Goal: Transaction & Acquisition: Purchase product/service

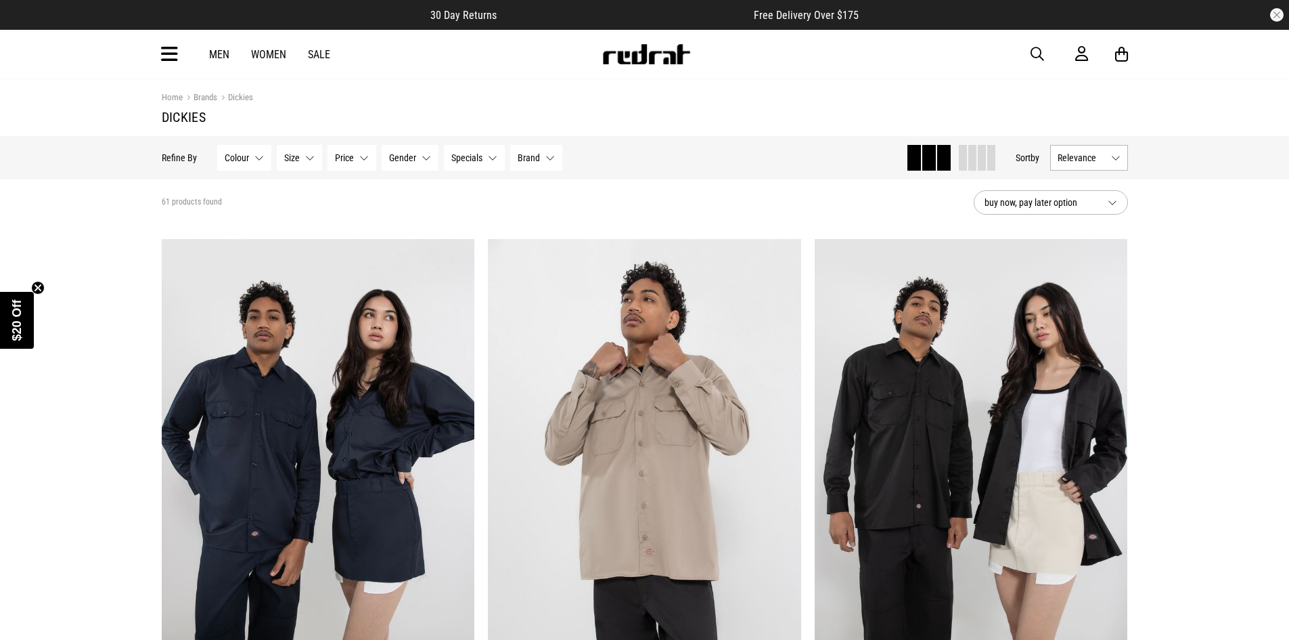
click at [217, 52] on link "Men" at bounding box center [219, 54] width 20 height 13
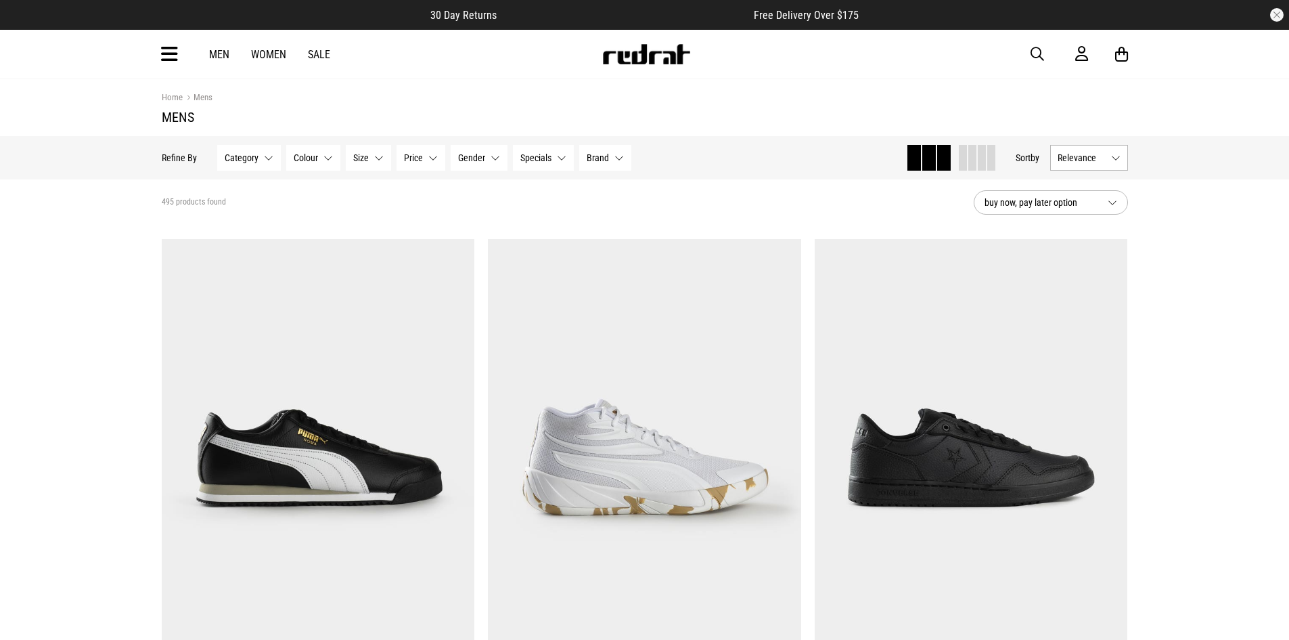
click at [269, 156] on button "Category None selected" at bounding box center [249, 158] width 64 height 26
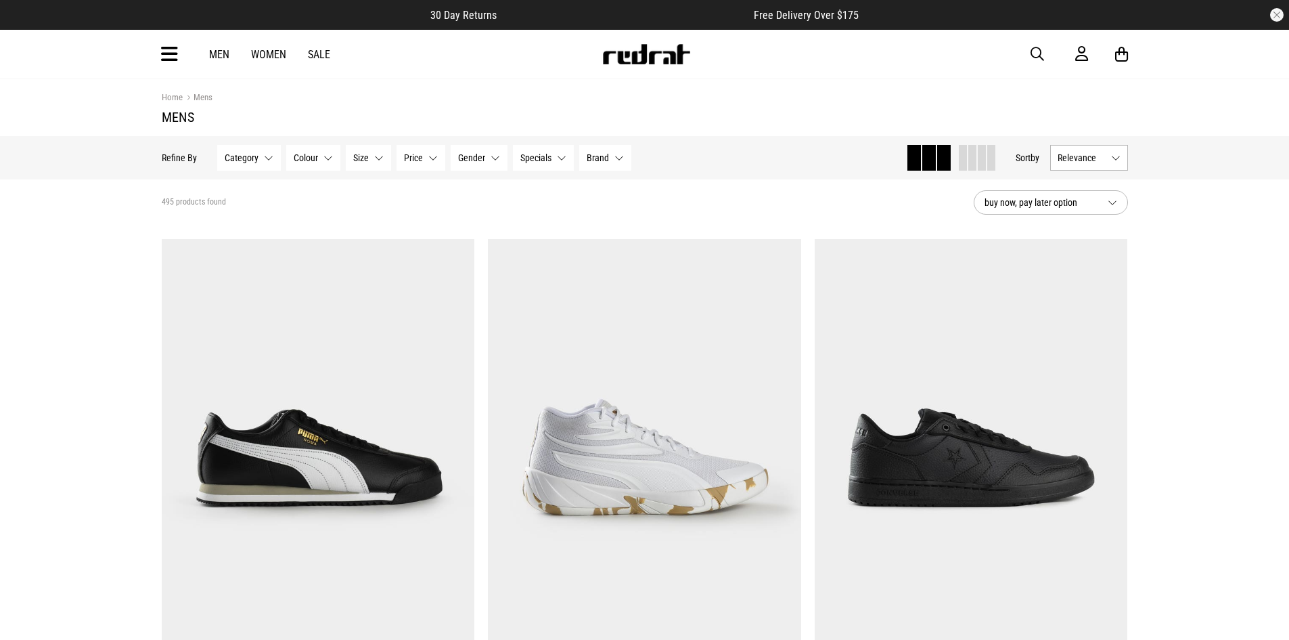
click at [166, 51] on icon at bounding box center [169, 54] width 17 height 22
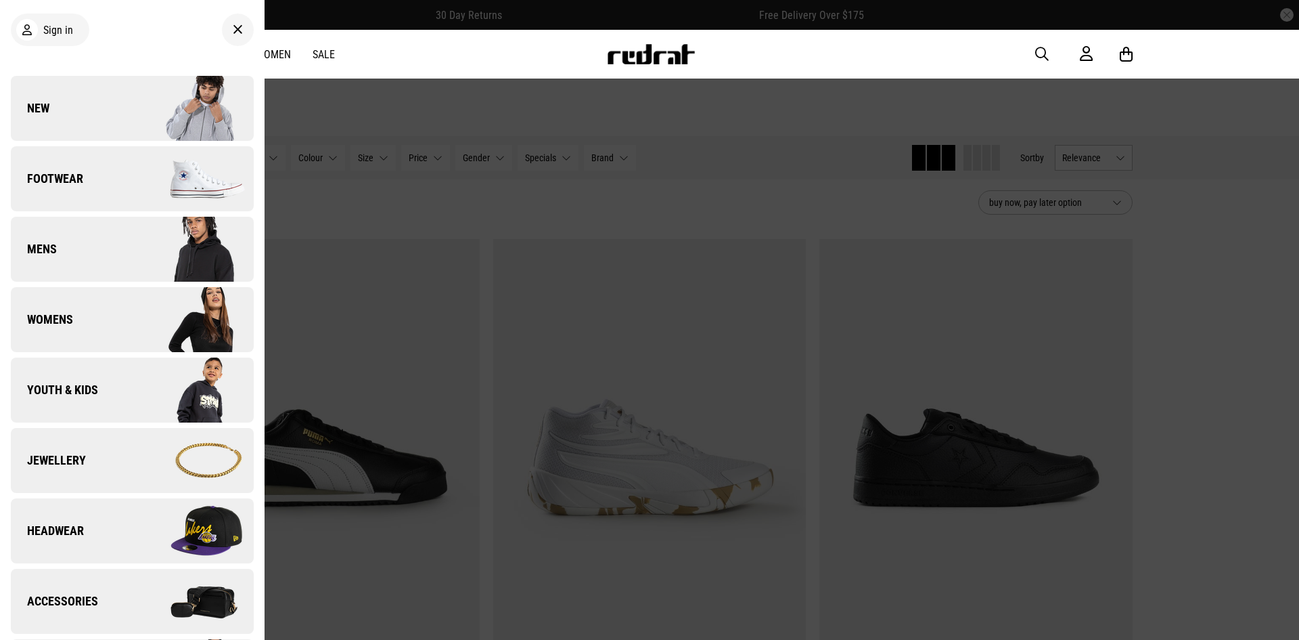
click at [62, 240] on link "Mens" at bounding box center [132, 249] width 243 height 65
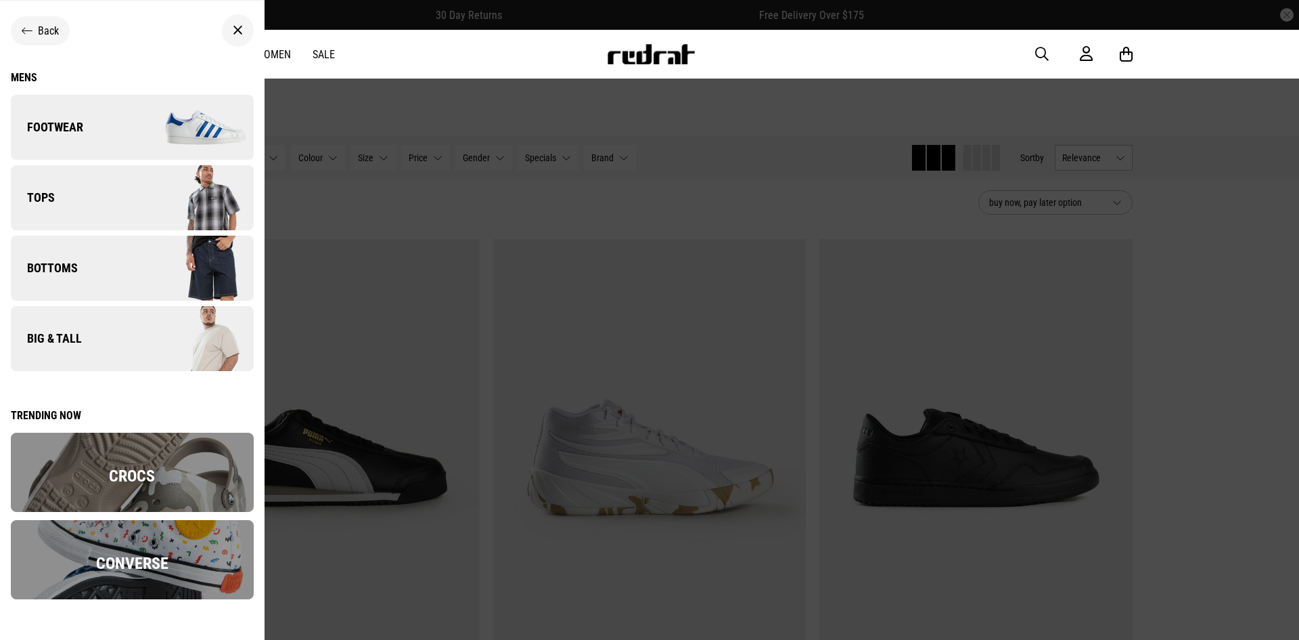
click at [73, 352] on link "Big & Tall" at bounding box center [132, 338] width 243 height 65
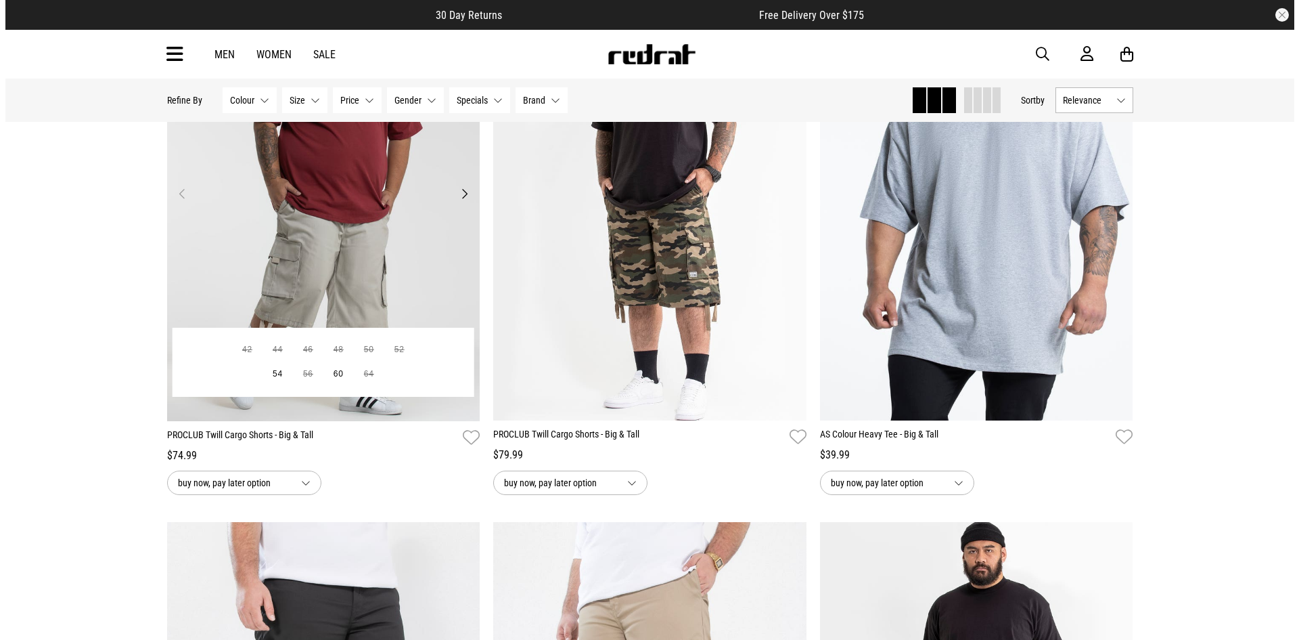
scroll to position [2166, 0]
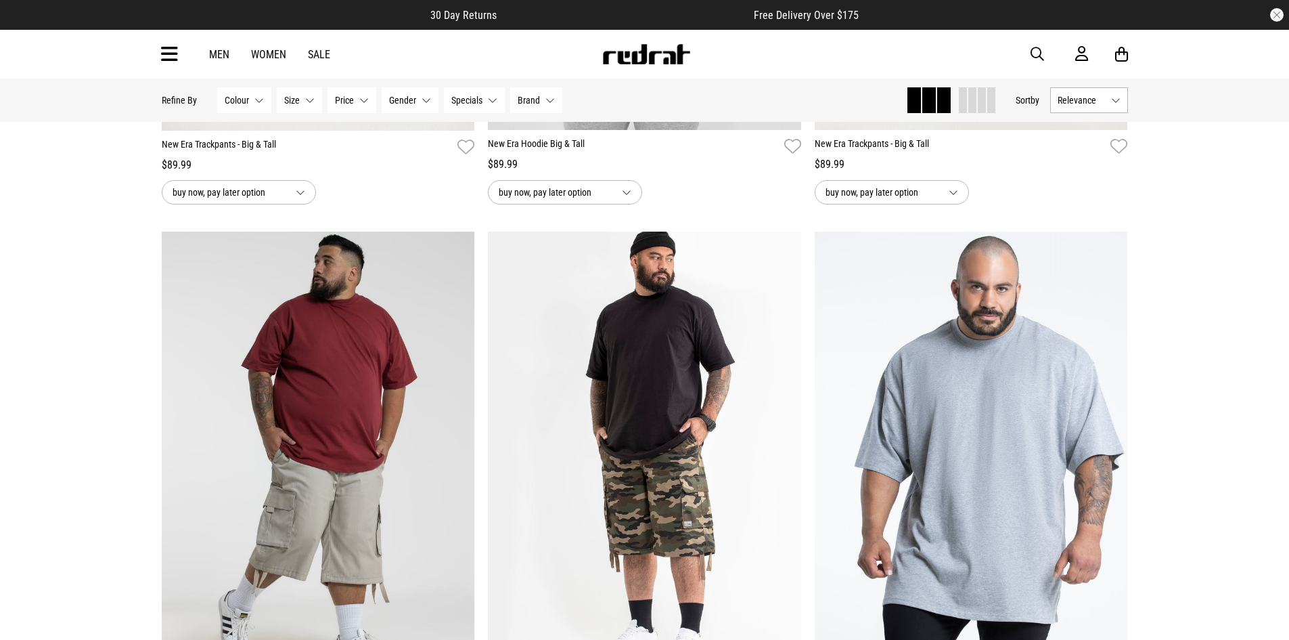
click at [166, 55] on icon at bounding box center [169, 54] width 17 height 22
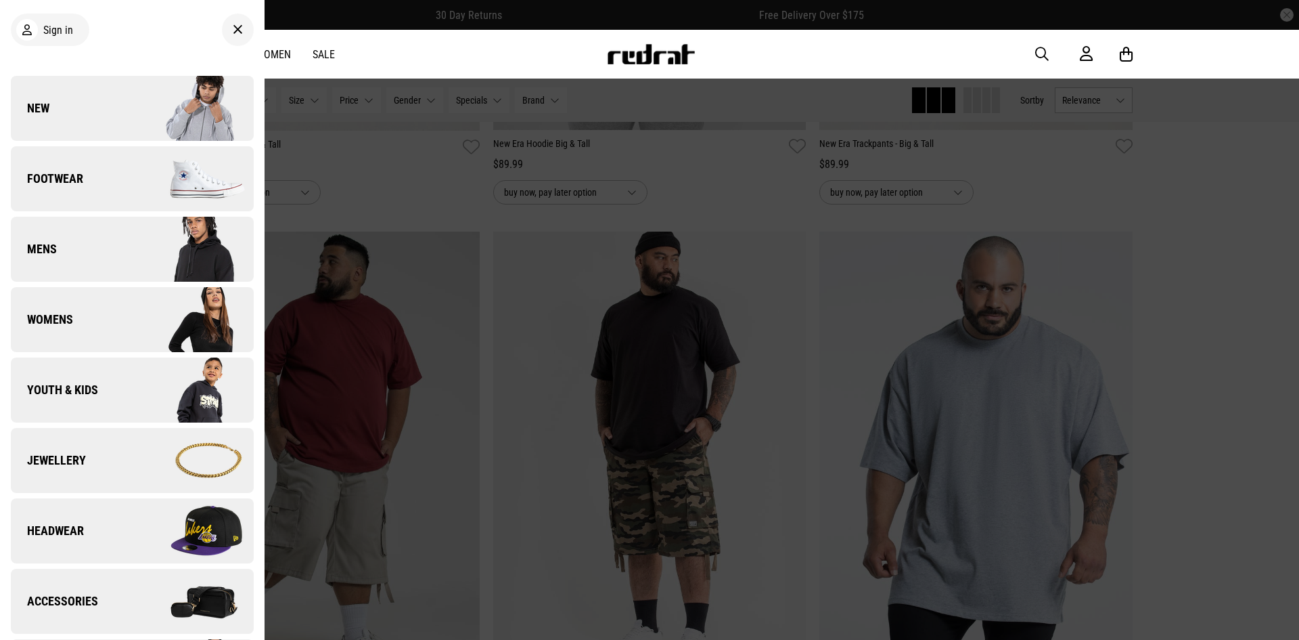
click at [112, 237] on link "Mens" at bounding box center [132, 249] width 243 height 65
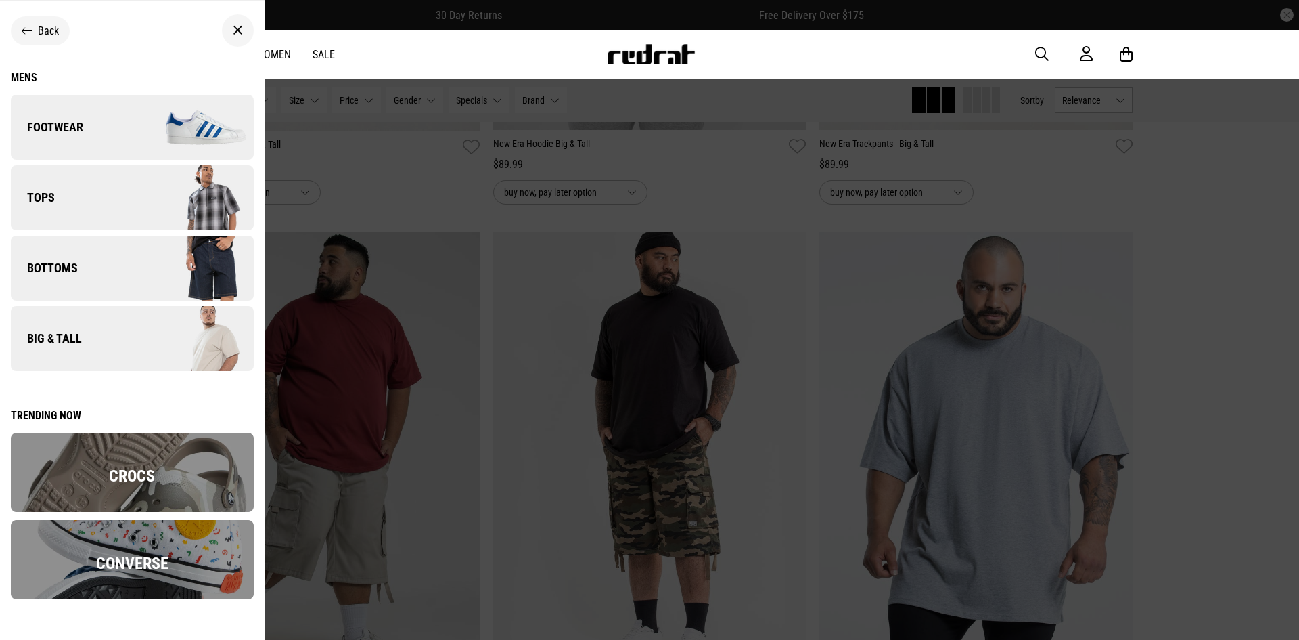
click at [106, 205] on link "Tops" at bounding box center [132, 197] width 243 height 65
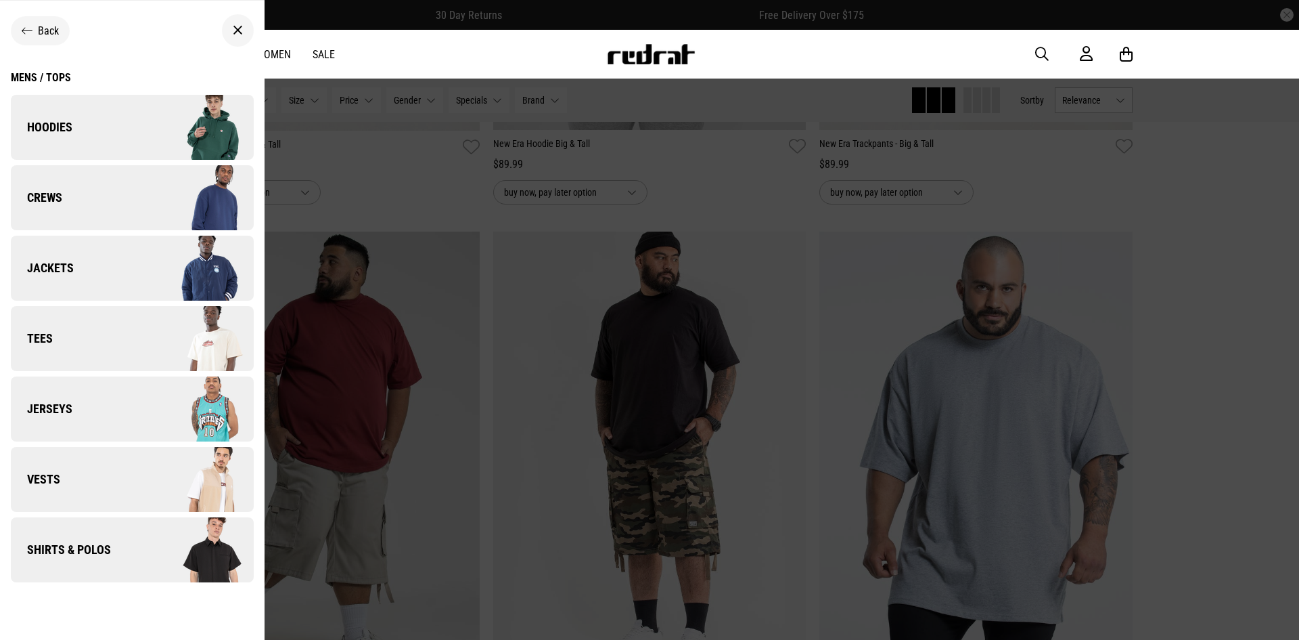
click at [102, 254] on link "Jackets" at bounding box center [132, 268] width 243 height 65
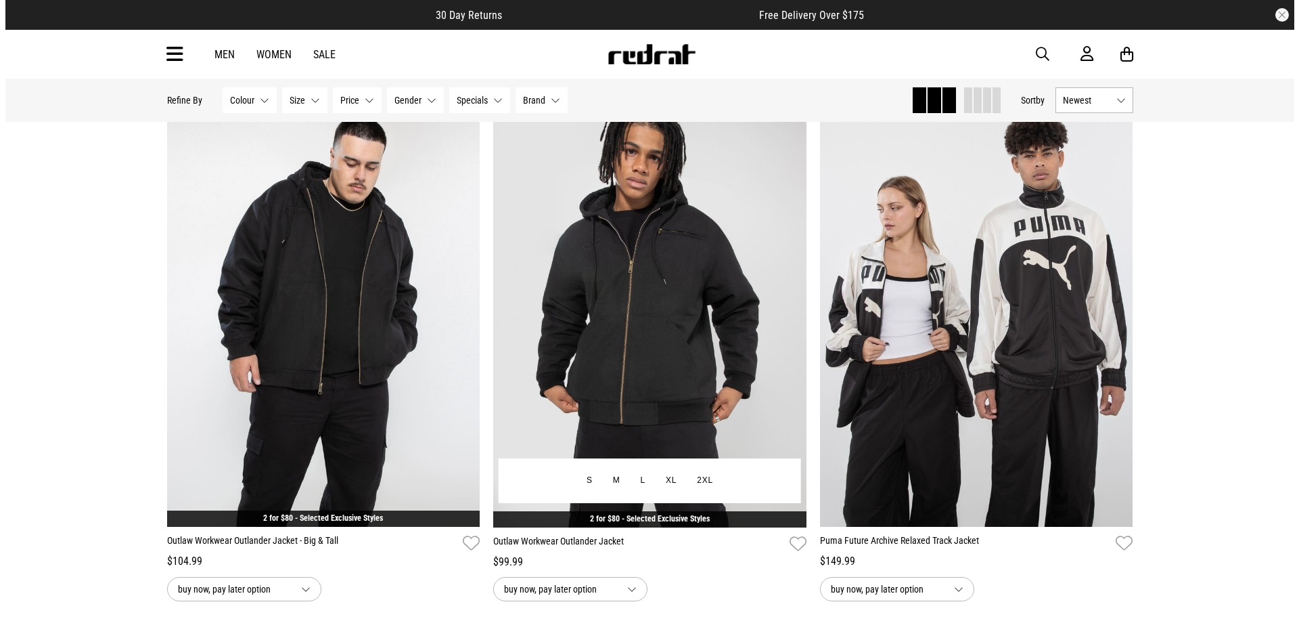
scroll to position [3858, 0]
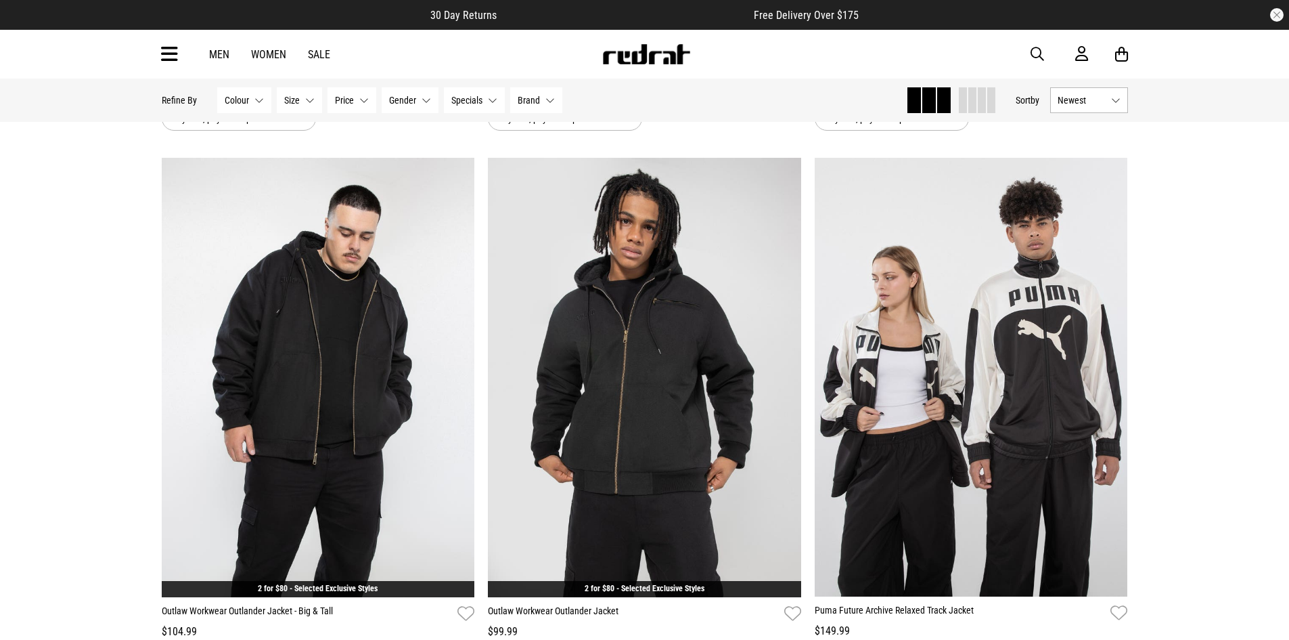
click at [169, 49] on icon at bounding box center [169, 54] width 17 height 22
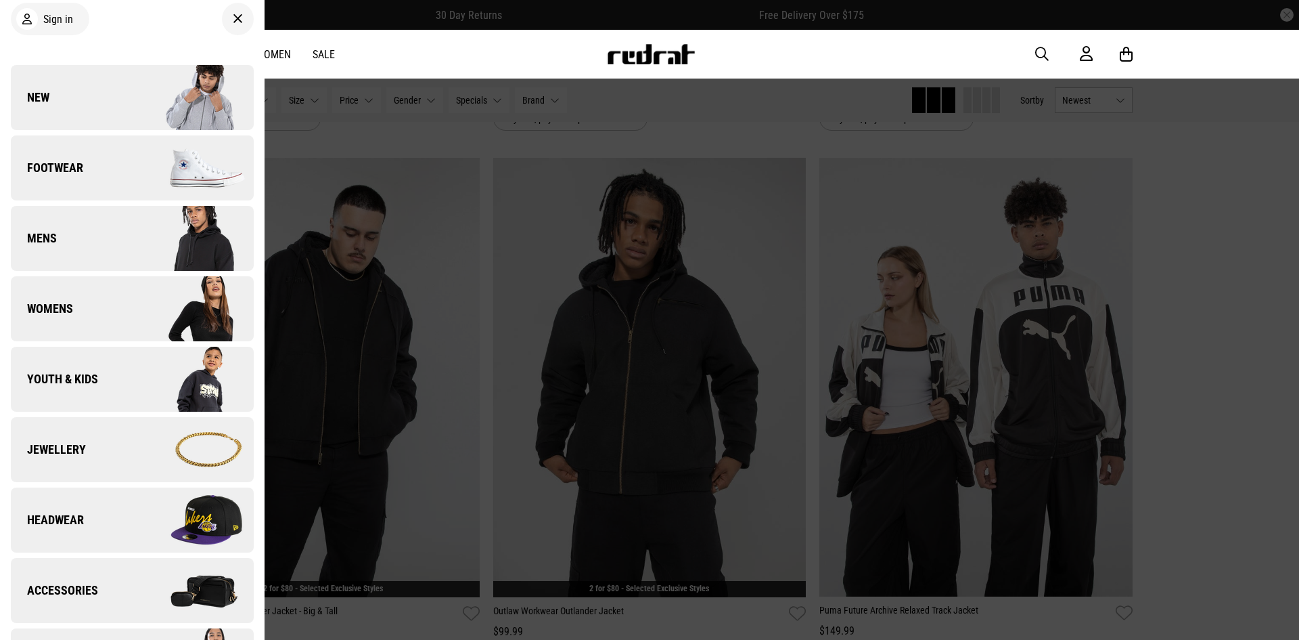
scroll to position [0, 0]
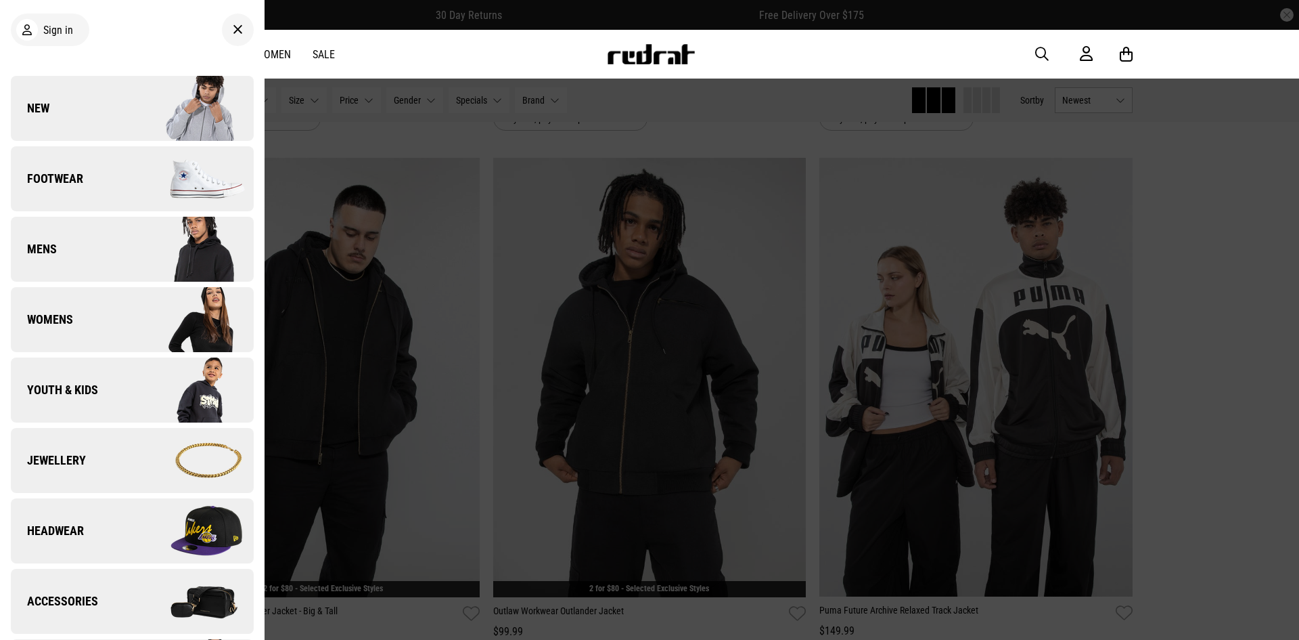
click at [60, 255] on link "Mens" at bounding box center [132, 249] width 243 height 65
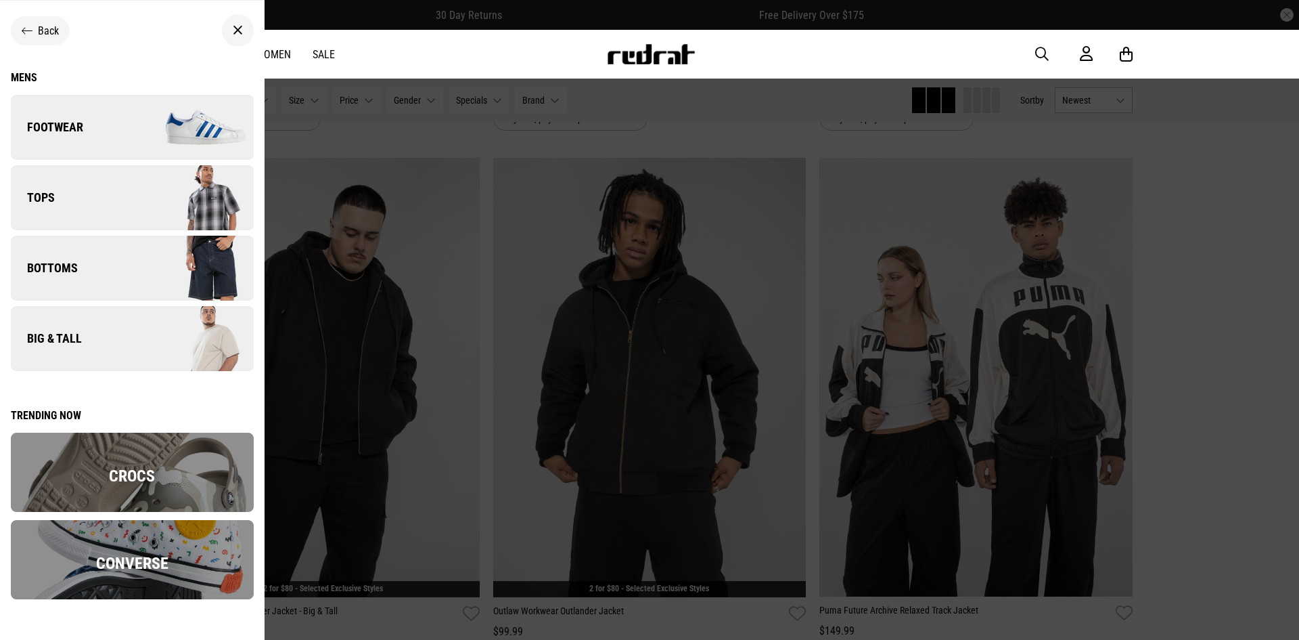
click at [70, 345] on span "Big & Tall" at bounding box center [46, 338] width 71 height 16
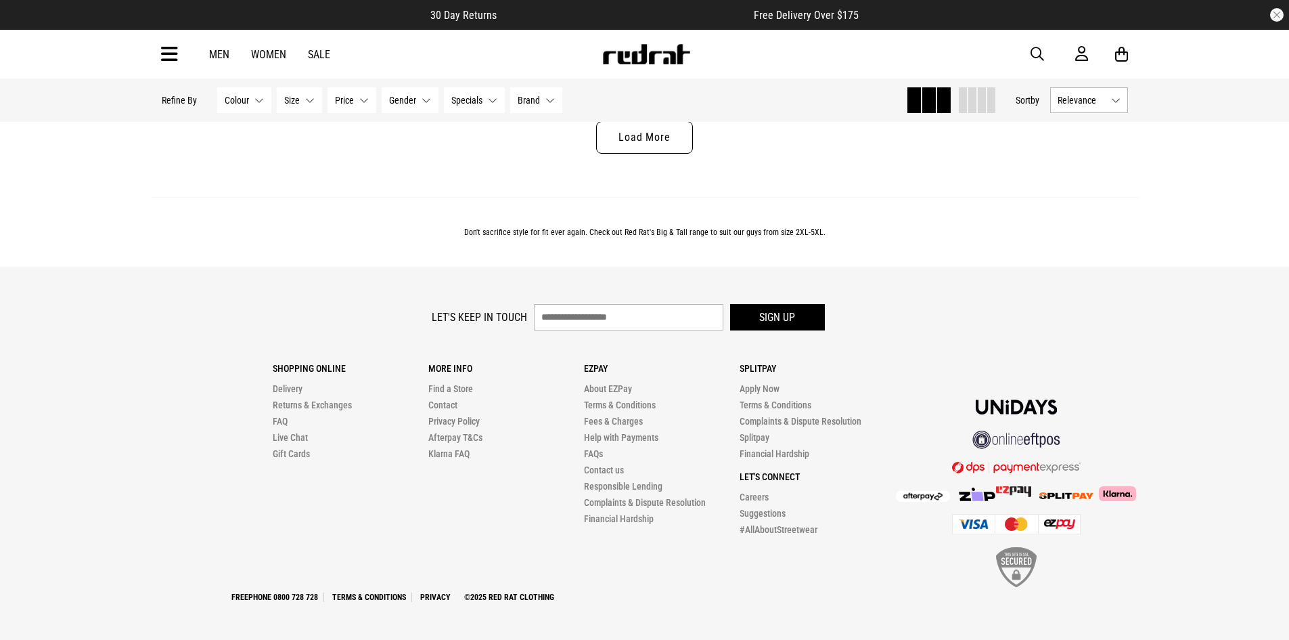
click at [642, 141] on link "Load More" at bounding box center [644, 137] width 96 height 32
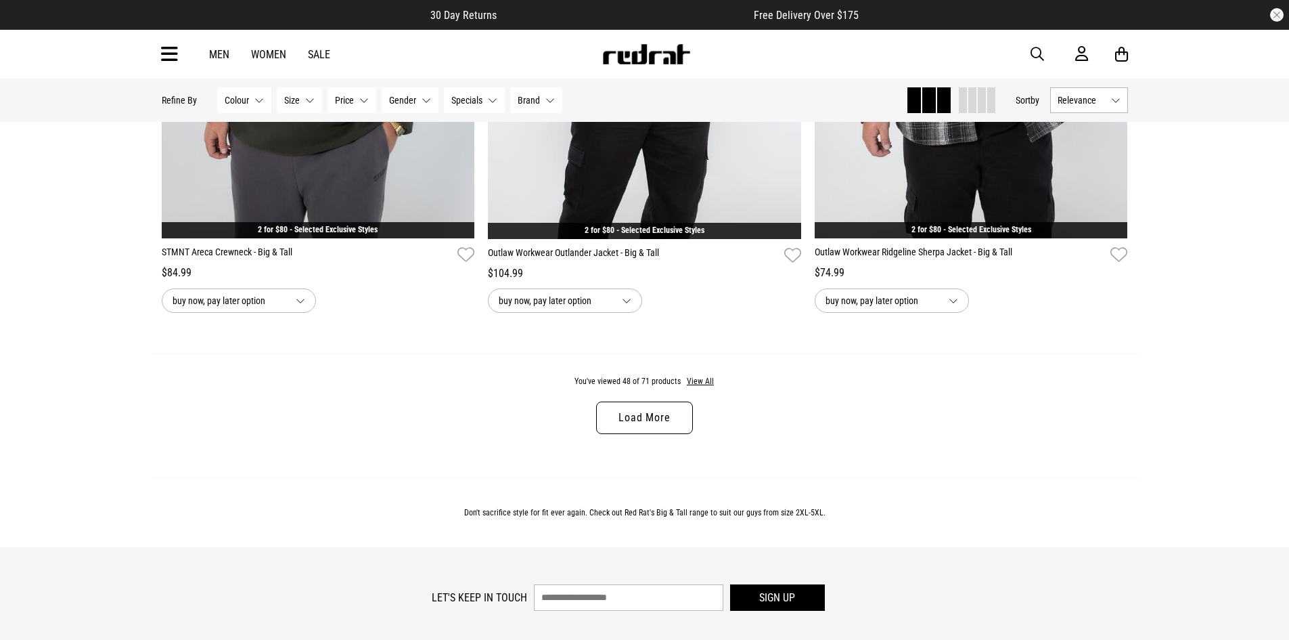
scroll to position [8562, 0]
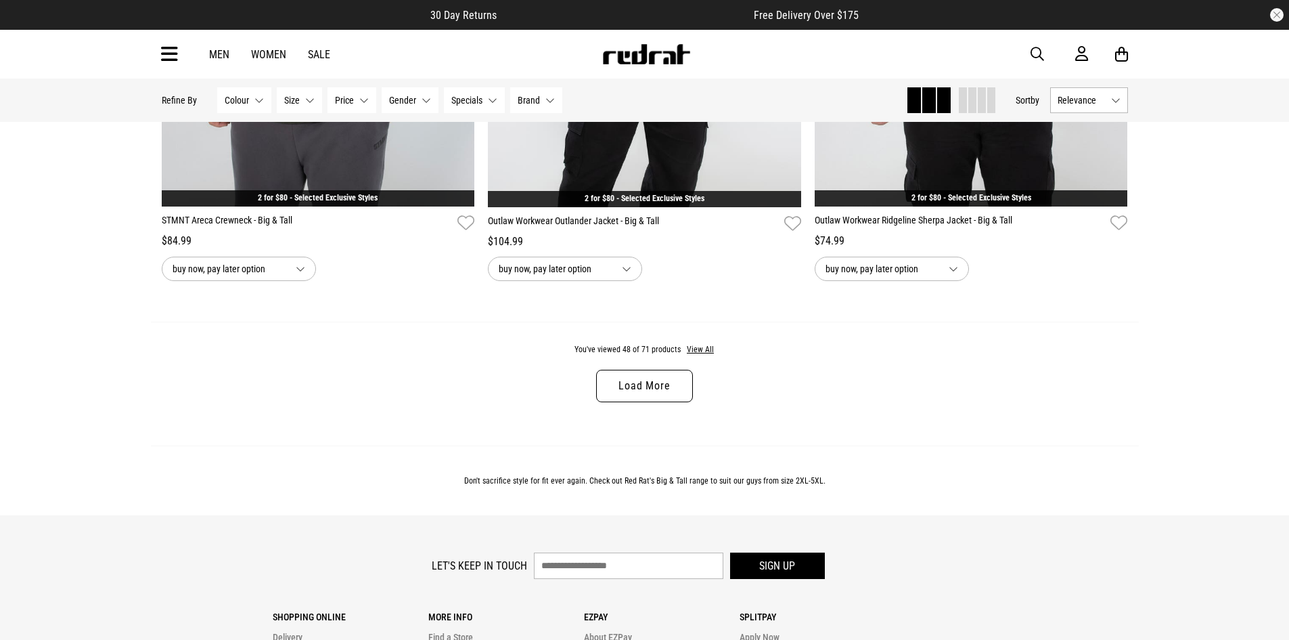
click at [644, 399] on link "Load More" at bounding box center [644, 386] width 96 height 32
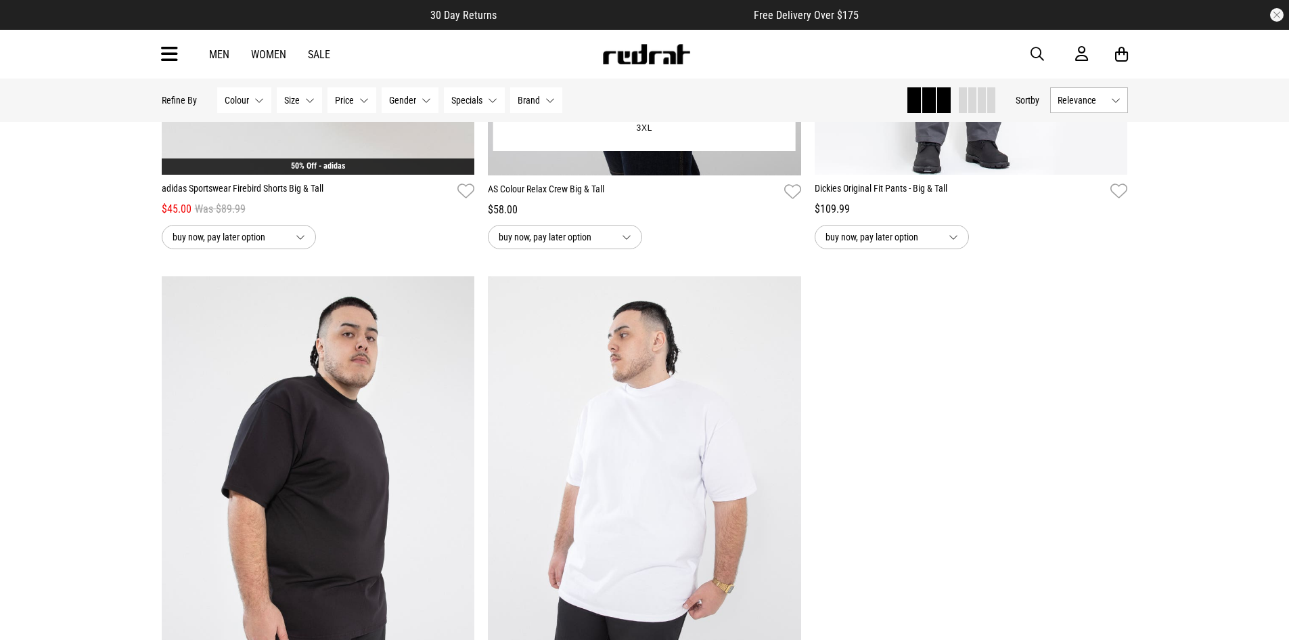
scroll to position [12149, 0]
